Goal: Task Accomplishment & Management: Use online tool/utility

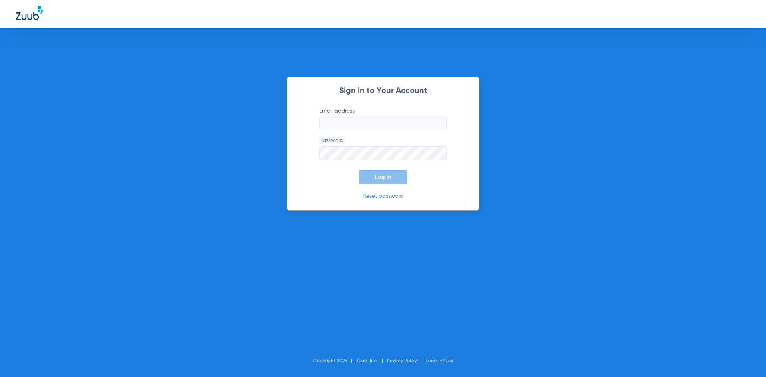
type input "[EMAIL_ADDRESS][DOMAIN_NAME]"
click at [372, 172] on button "Log In" at bounding box center [383, 177] width 49 height 14
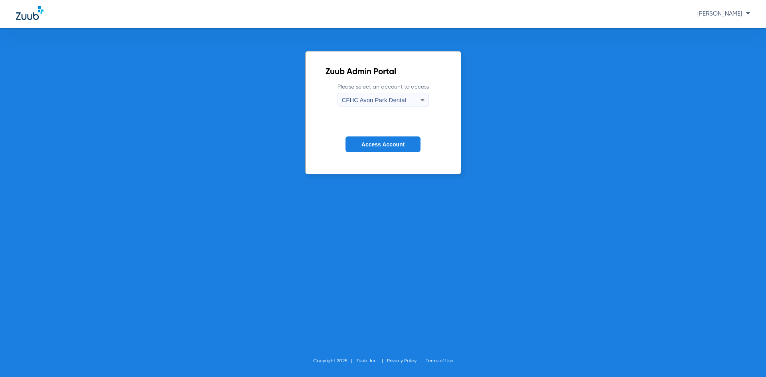
click at [370, 141] on span "Access Account" at bounding box center [383, 144] width 43 height 6
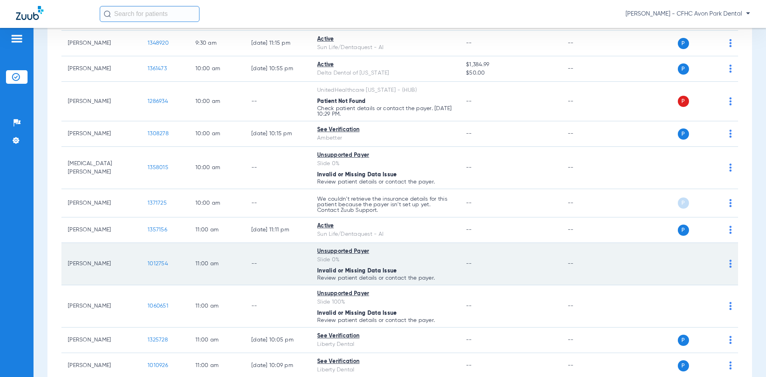
scroll to position [319, 0]
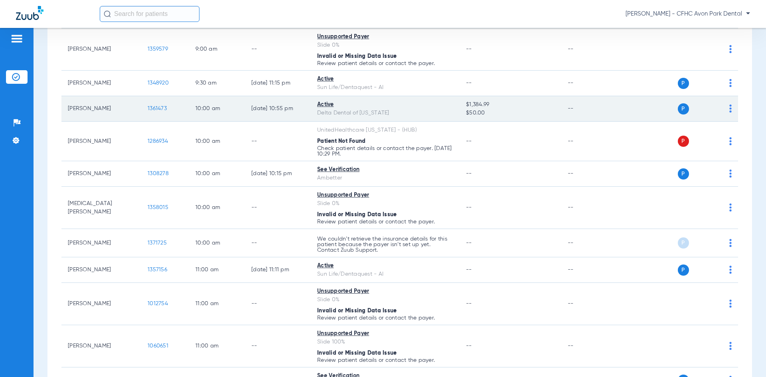
click at [154, 109] on span "1361473" at bounding box center [157, 109] width 19 height 6
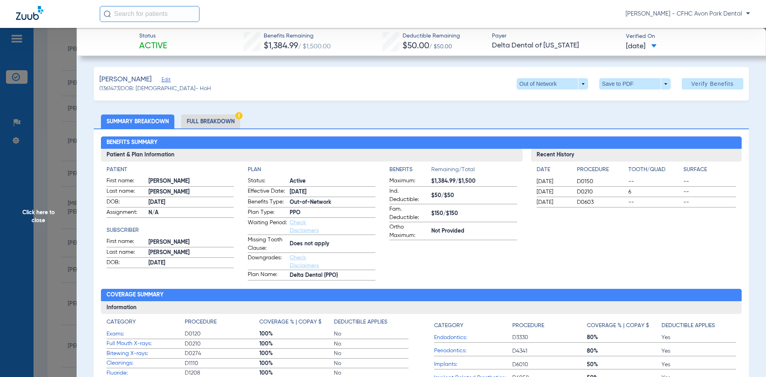
click at [216, 121] on li "Full Breakdown" at bounding box center [210, 122] width 59 height 14
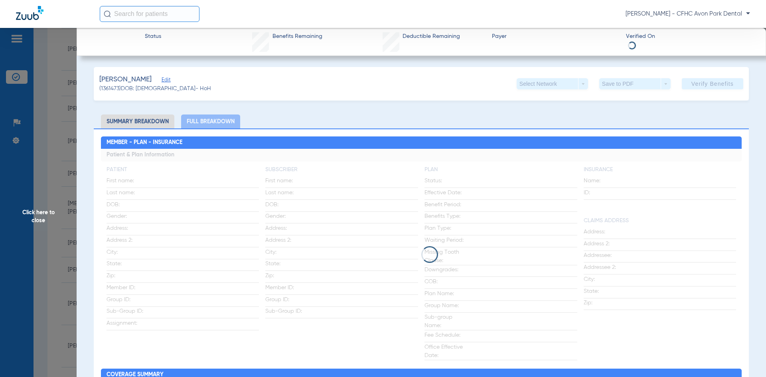
click at [149, 126] on li "Summary Breakdown" at bounding box center [137, 122] width 73 height 14
click at [169, 119] on li "Summary Breakdown" at bounding box center [137, 122] width 73 height 14
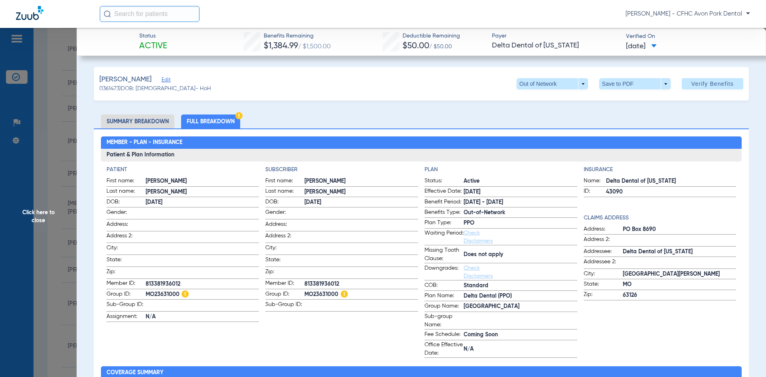
click at [317, 282] on span "813381936012" at bounding box center [361, 284] width 114 height 8
click at [152, 127] on li "Summary Breakdown" at bounding box center [137, 122] width 73 height 14
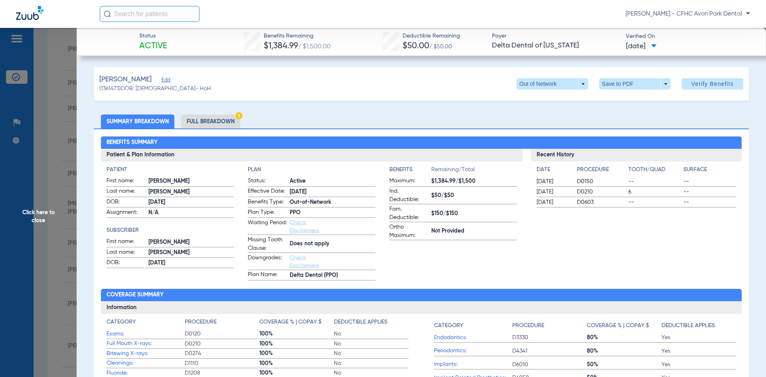
click at [614, 90] on div "[PERSON_NAME] (1361473) DOB: [DEMOGRAPHIC_DATA] - HoH Out of Network arrow_drop…" at bounding box center [421, 84] width 655 height 34
click at [613, 84] on span at bounding box center [634, 83] width 71 height 11
click at [571, 82] on div at bounding box center [383, 188] width 766 height 377
click at [567, 83] on span at bounding box center [552, 83] width 71 height 11
click at [549, 98] on span "PPO" at bounding box center [536, 100] width 37 height 6
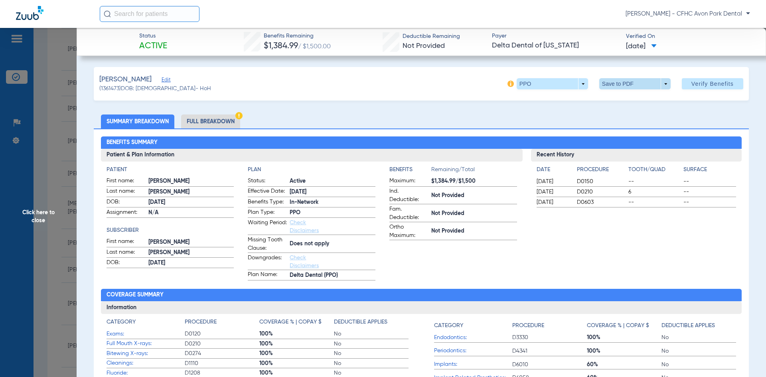
click at [603, 83] on span at bounding box center [634, 83] width 71 height 11
click at [633, 97] on span "Save to PDF" at bounding box center [632, 100] width 32 height 6
